Goal: Task Accomplishment & Management: Manage account settings

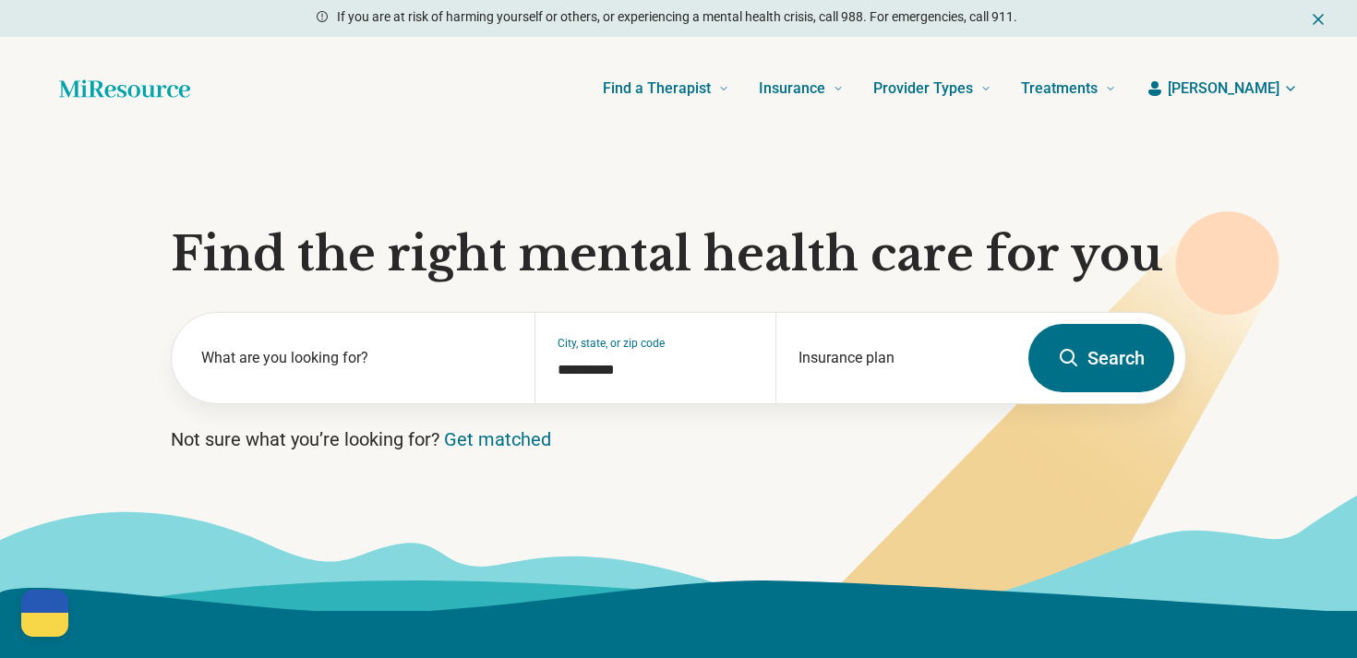
click at [1253, 101] on header "Find a Therapist Mental Health Conditions [MEDICAL_DATA] Anxiety [MEDICAL_DATA]…" at bounding box center [679, 89] width 1298 height 74
click at [1261, 95] on span "[PERSON_NAME]" at bounding box center [1224, 89] width 112 height 22
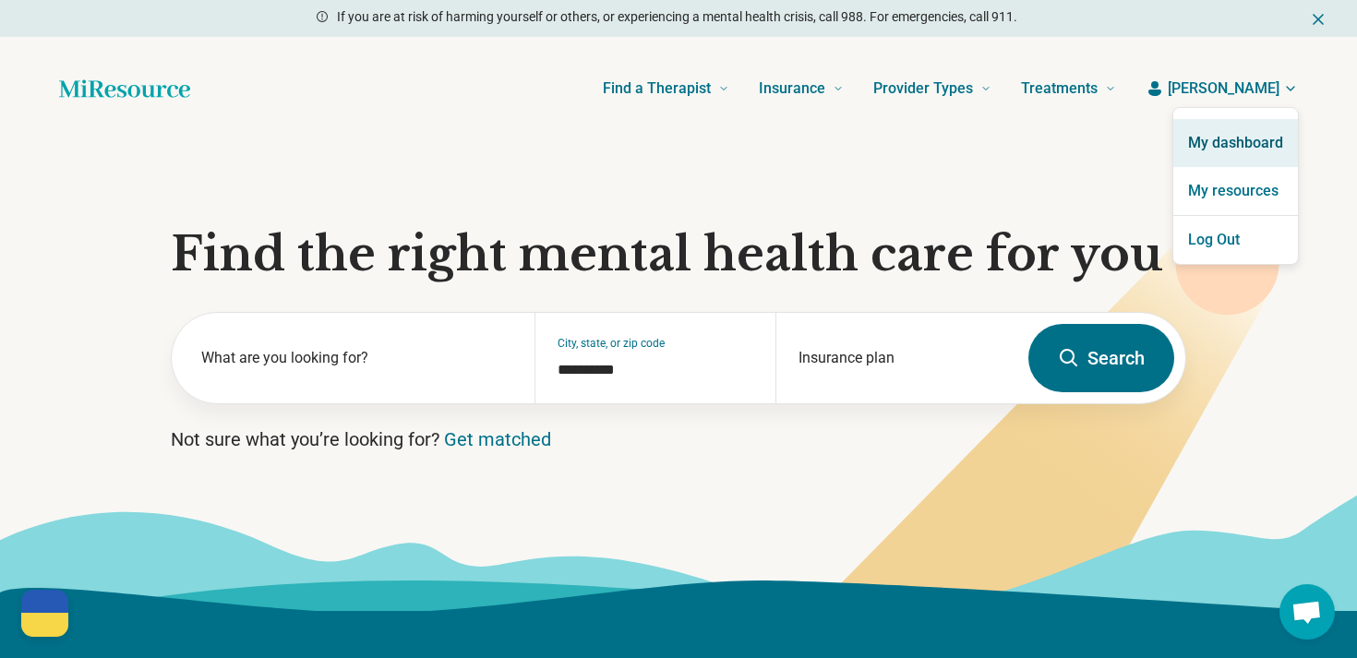
click at [1239, 129] on link "My dashboard" at bounding box center [1235, 143] width 125 height 48
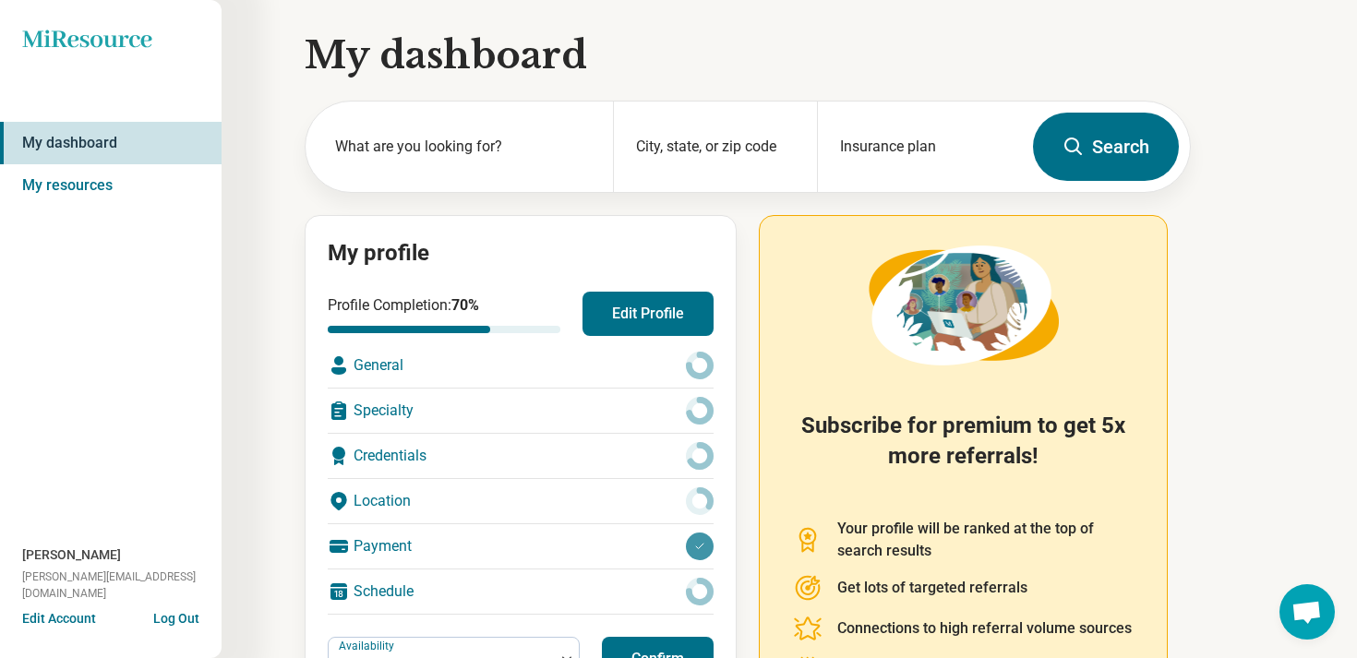
click at [640, 336] on div "Profile Completion: 70 % Edit Profile General Specialty Credentials Location Pa…" at bounding box center [521, 453] width 386 height 323
click at [668, 310] on button "Edit Profile" at bounding box center [647, 314] width 131 height 44
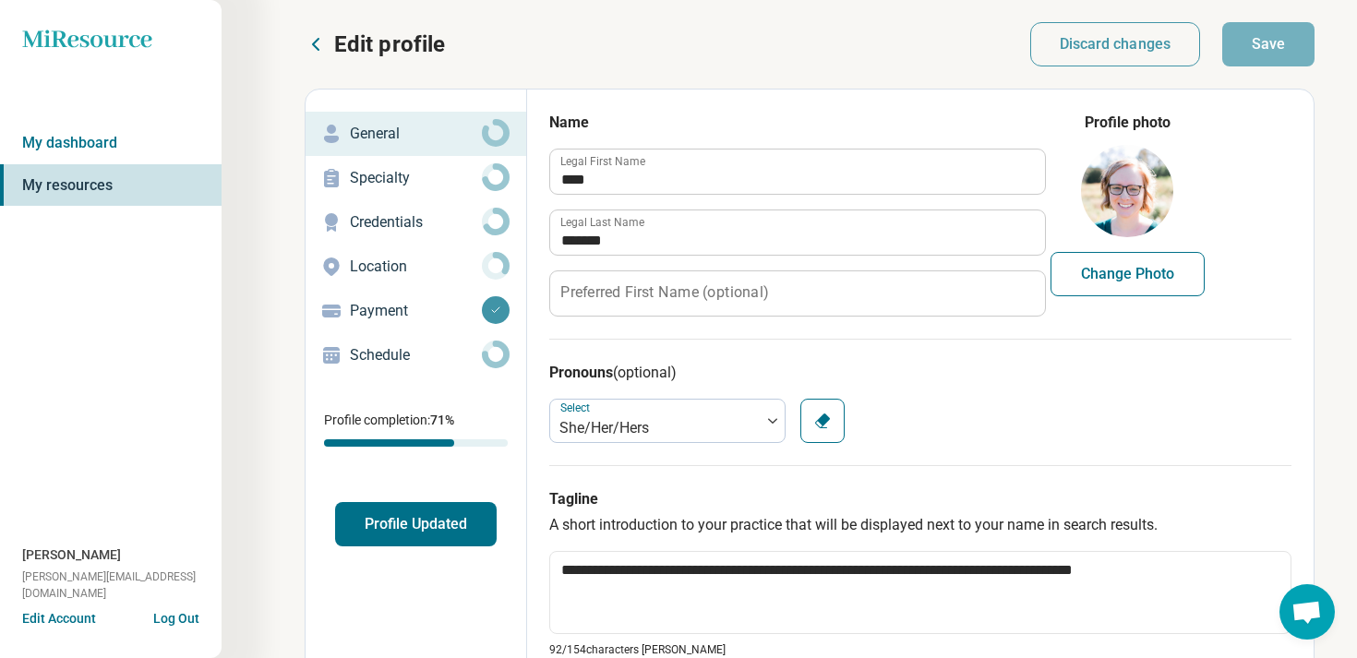
click at [450, 529] on button "Profile Updated" at bounding box center [416, 524] width 162 height 44
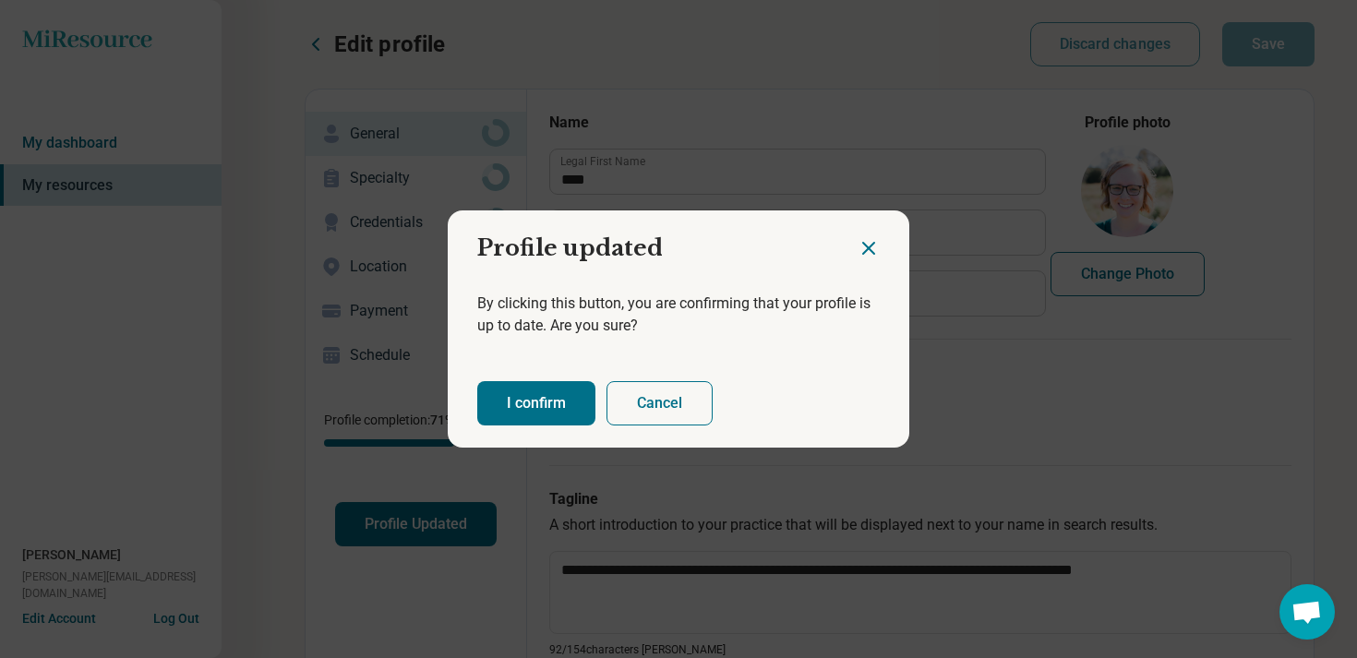
click at [497, 412] on button "I confirm" at bounding box center [536, 403] width 118 height 44
